Goal: Entertainment & Leisure: Consume media (video, audio)

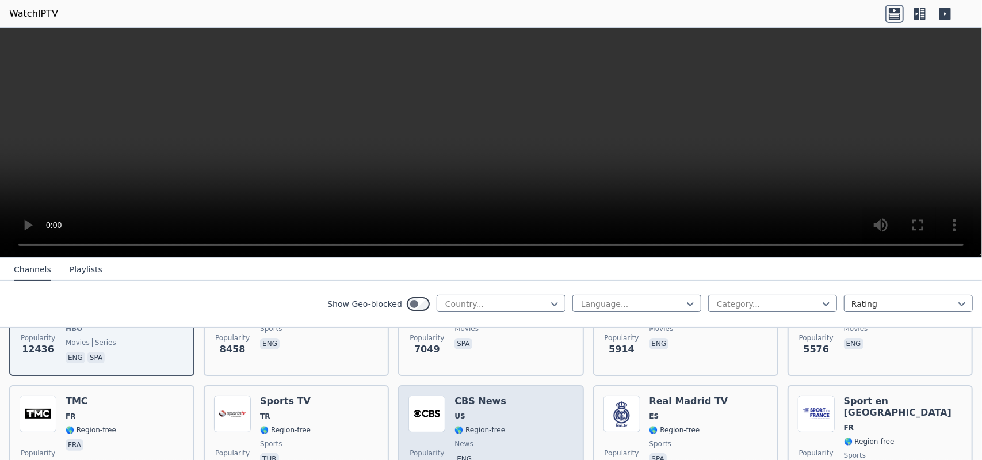
scroll to position [230, 0]
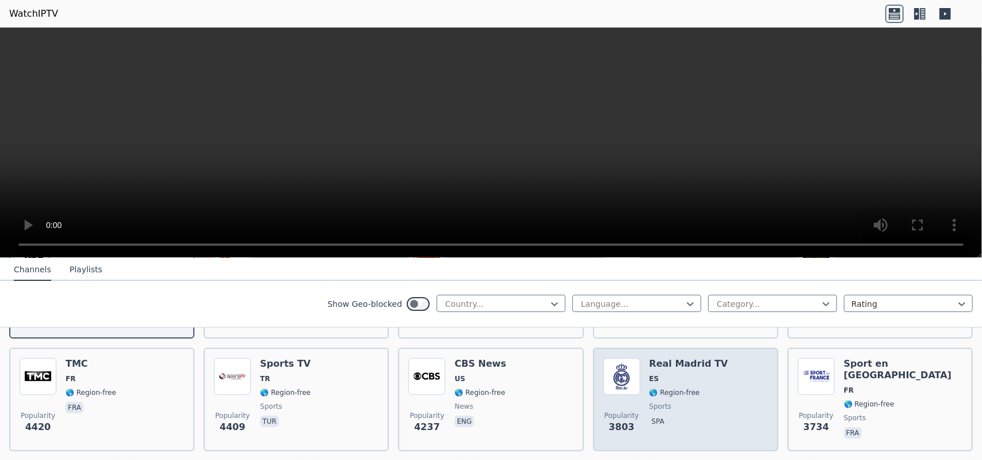
click at [649, 374] on span "ES" at bounding box center [654, 378] width 10 height 9
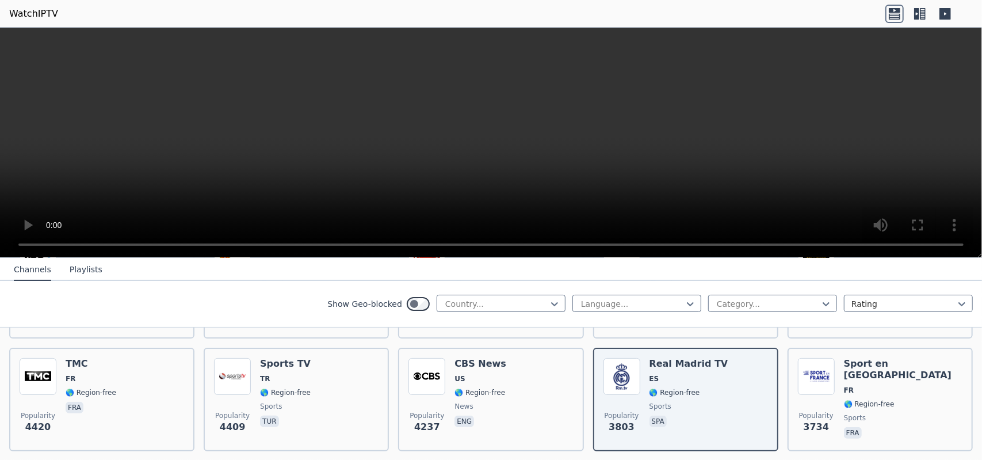
click at [439, 113] on video at bounding box center [491, 143] width 982 height 230
click at [610, 307] on div at bounding box center [632, 304] width 105 height 12
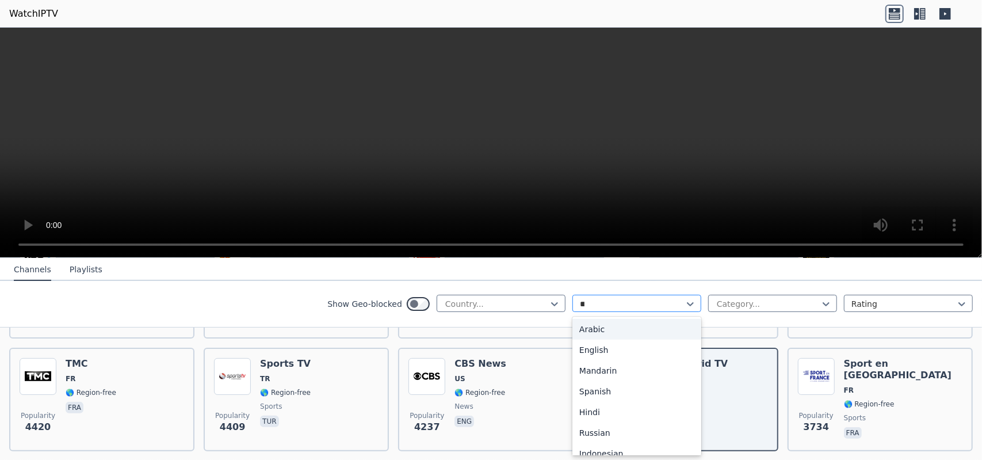
type input "***"
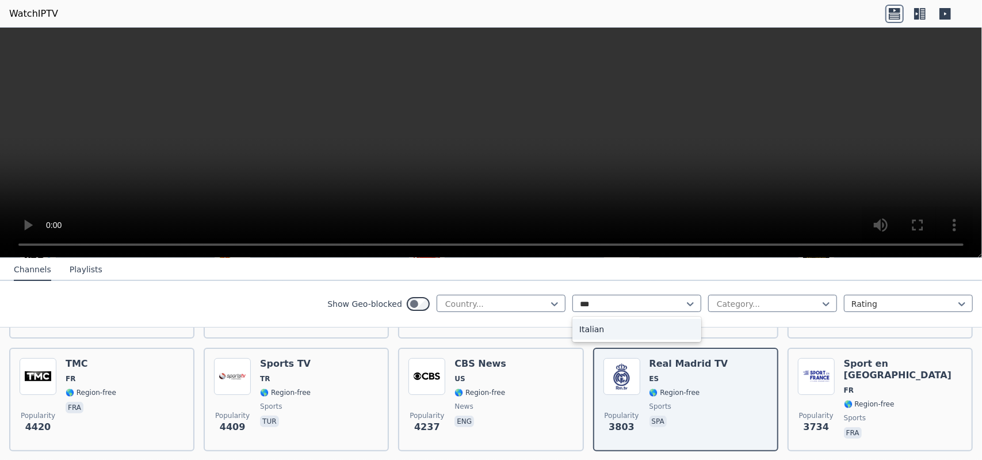
click at [614, 326] on div "Italian" at bounding box center [636, 329] width 129 height 21
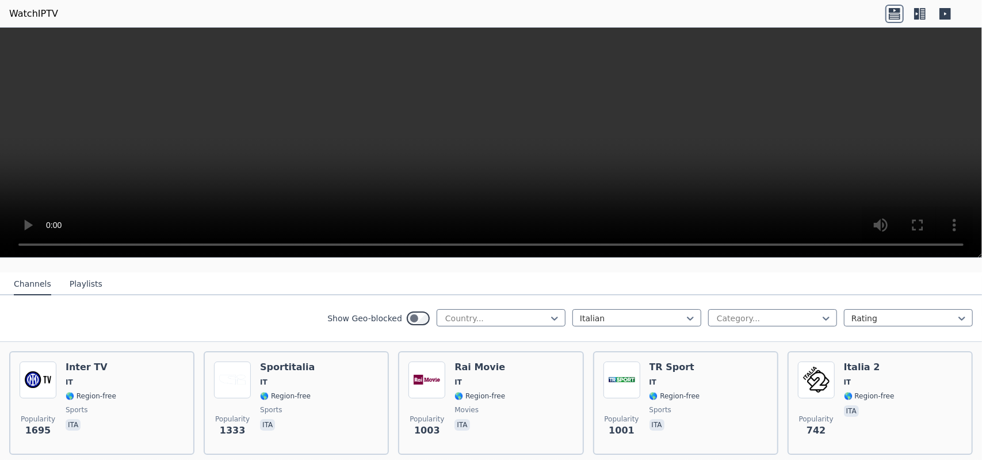
scroll to position [115, 0]
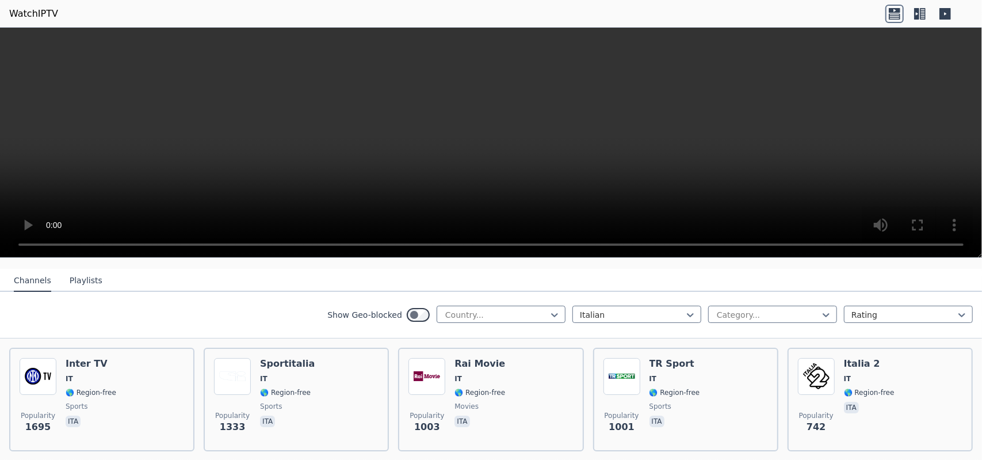
click at [80, 270] on button "Playlists" at bounding box center [86, 281] width 33 height 22
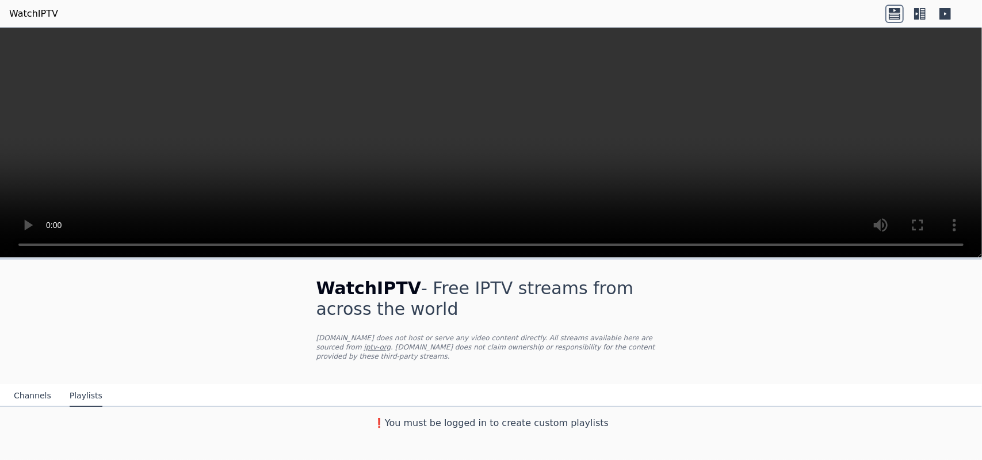
click at [41, 385] on button "Channels" at bounding box center [32, 396] width 37 height 22
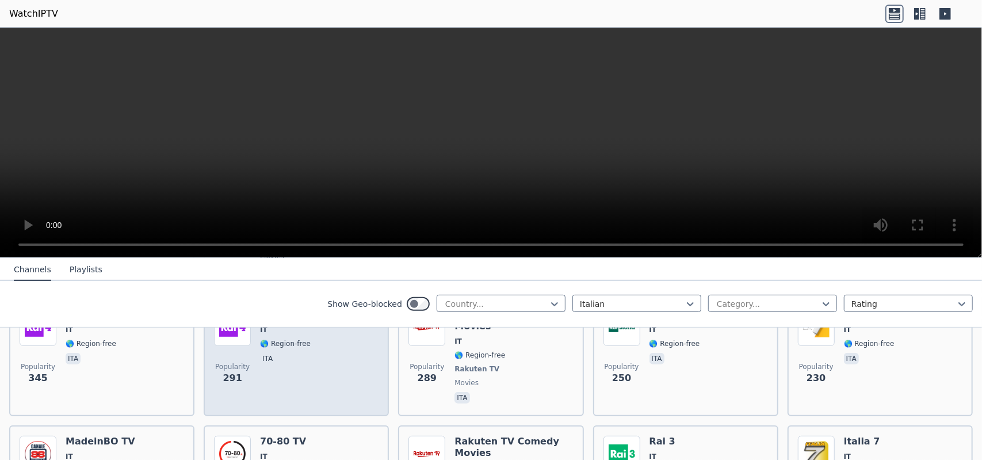
scroll to position [403, 0]
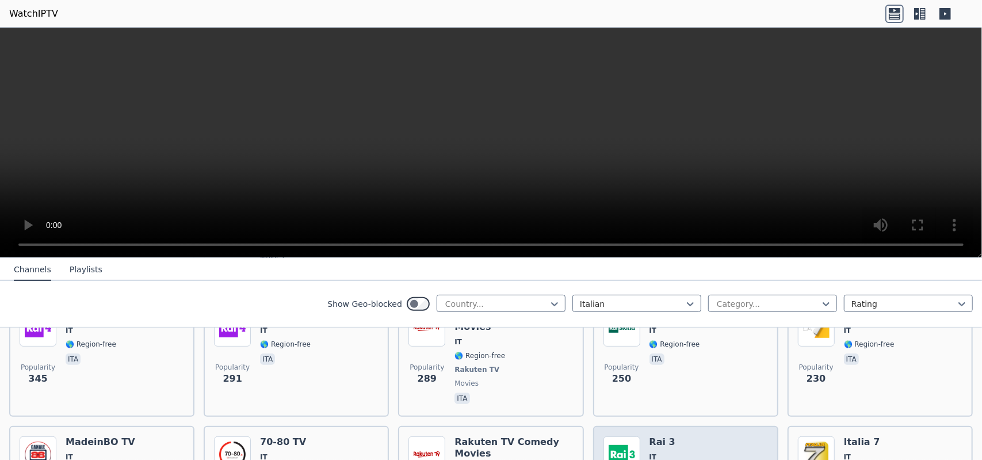
click at [628, 436] on img at bounding box center [621, 454] width 37 height 37
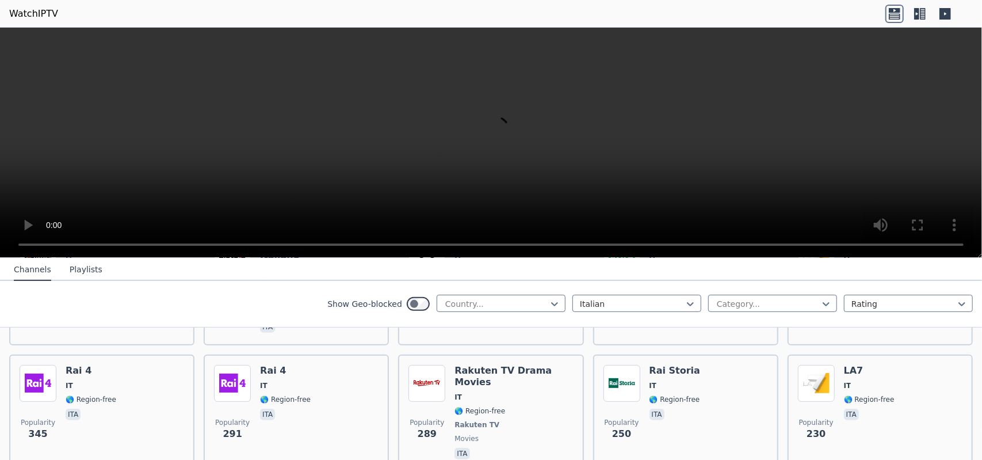
scroll to position [345, 0]
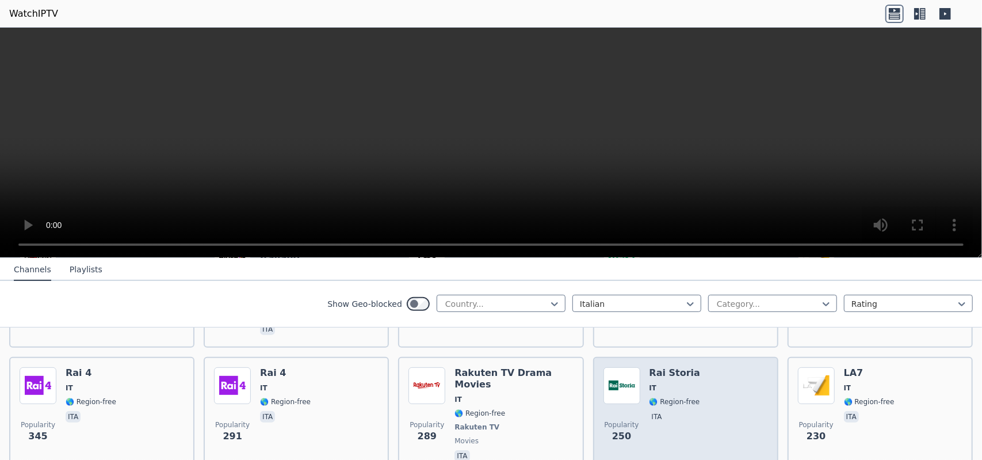
click at [641, 373] on div "Popularity 250 Rai Storia IT 🌎 Region-free ita" at bounding box center [685, 415] width 164 height 97
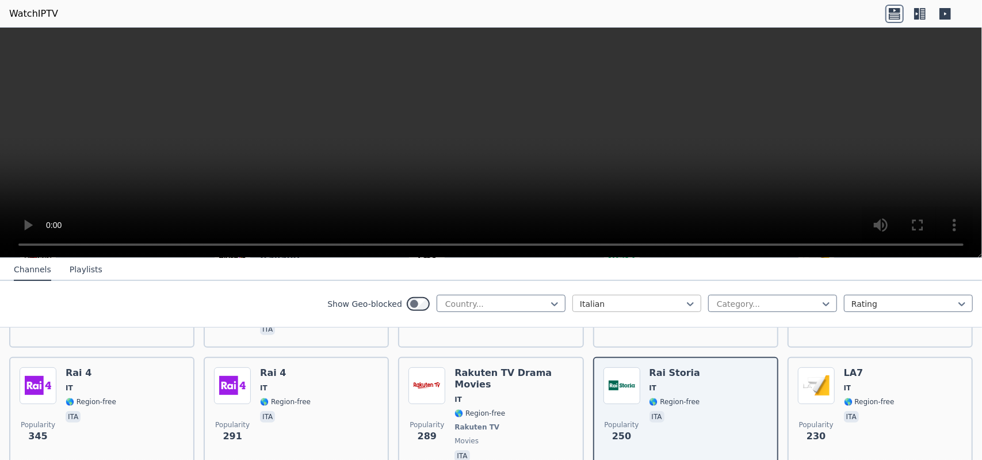
click at [595, 304] on div at bounding box center [632, 304] width 105 height 12
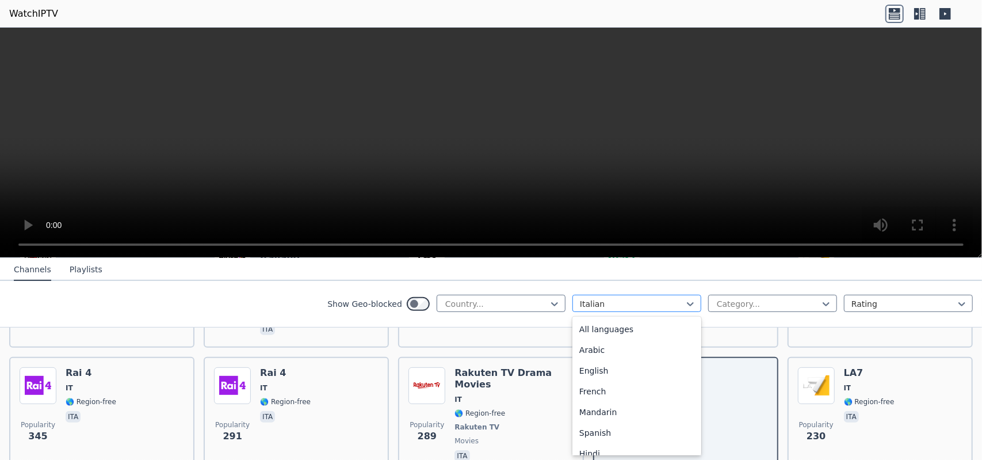
scroll to position [271, 0]
